Goal: Transaction & Acquisition: Purchase product/service

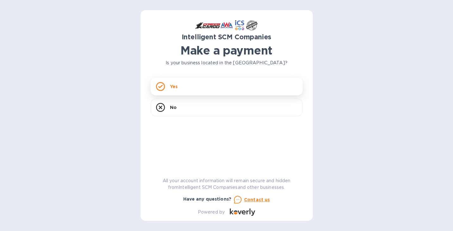
click at [241, 87] on div "Yes" at bounding box center [227, 86] width 152 height 18
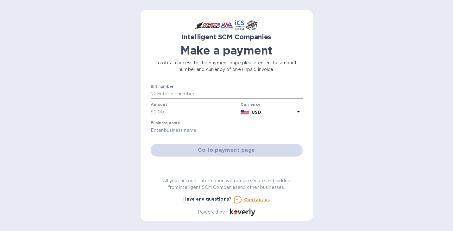
click at [182, 92] on input "text" at bounding box center [229, 93] width 147 height 9
type input "S00498026 (KIMFAAPPG)"
click at [163, 113] on input "text" at bounding box center [195, 111] width 85 height 9
type input "250"
click at [199, 127] on input "text" at bounding box center [227, 130] width 152 height 9
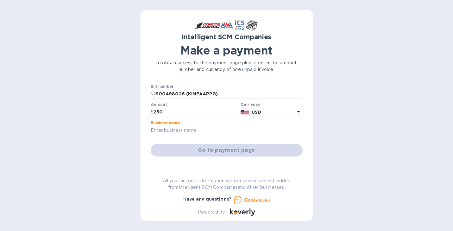
type input "Yale School of Public Health"
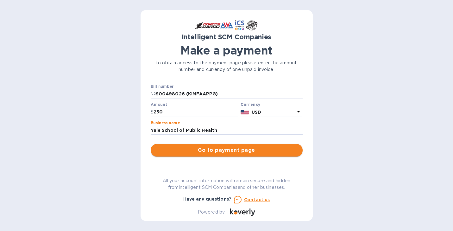
click at [217, 150] on span "Go to payment page" at bounding box center [227, 150] width 142 height 8
